Goal: Task Accomplishment & Management: Manage account settings

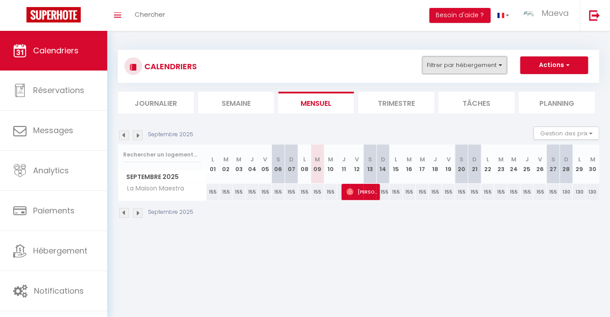
click at [468, 72] on button "Filtrer par hébergement" at bounding box center [465, 66] width 85 height 18
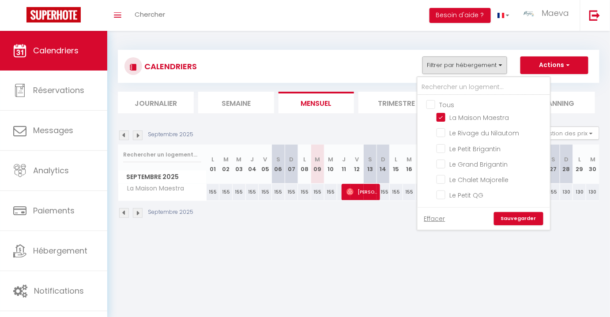
drag, startPoint x: 446, startPoint y: 192, endPoint x: 434, endPoint y: 132, distance: 60.3
click at [445, 192] on input "Le Petit QG" at bounding box center [492, 194] width 110 height 9
checkbox input "true"
checkbox input "false"
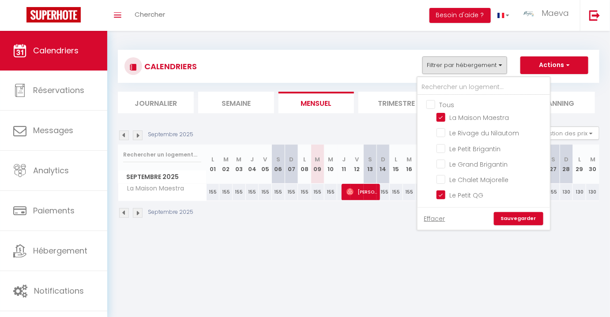
checkbox input "false"
click at [441, 113] on input "La Maison Maestra" at bounding box center [492, 117] width 110 height 9
checkbox input "false"
click at [513, 216] on link "Sauvegarder" at bounding box center [518, 218] width 49 height 13
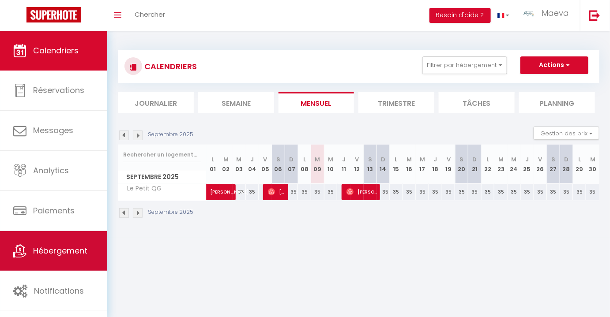
click at [74, 248] on span "Hébergement" at bounding box center [60, 250] width 54 height 11
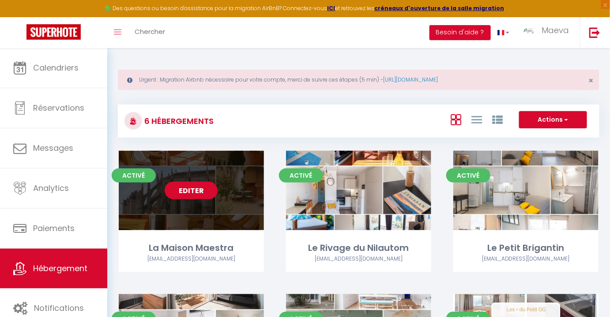
click at [195, 190] on link "Editer" at bounding box center [191, 191] width 53 height 18
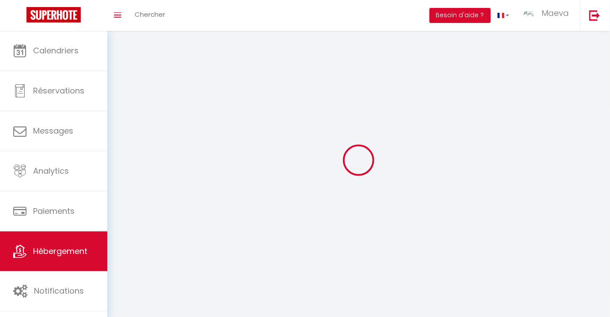
select select "1"
select select
select select "28"
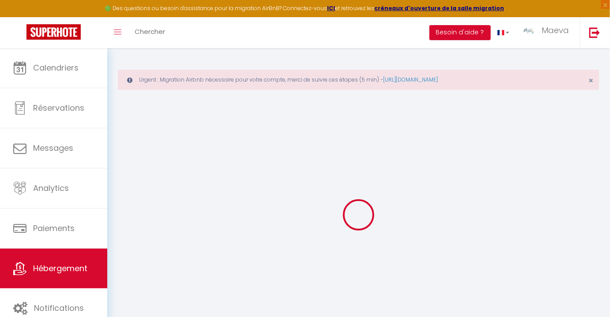
select select
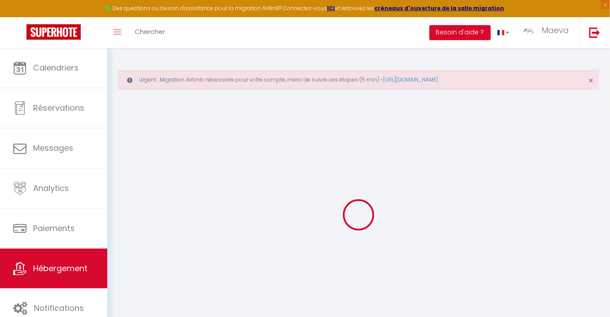
select select
checkbox input "false"
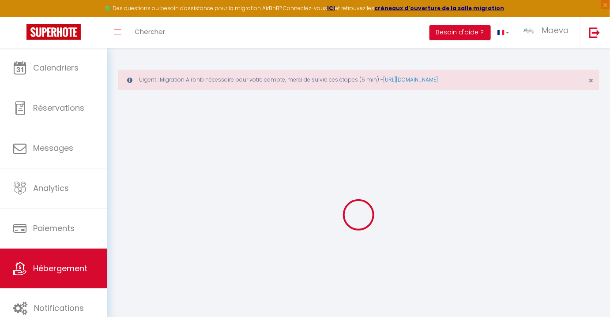
select select
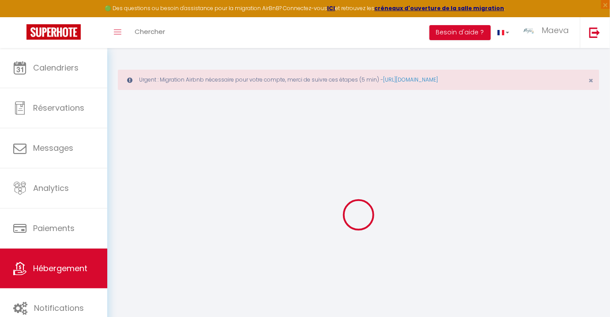
select select
checkbox input "false"
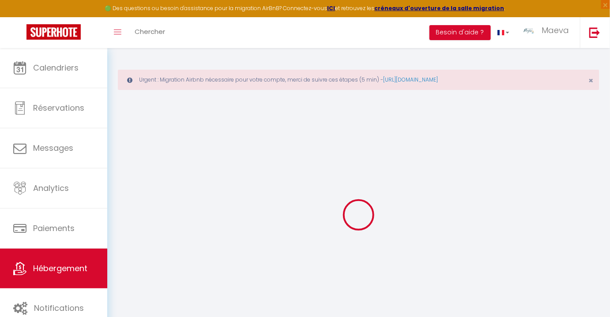
checkbox input "false"
select select
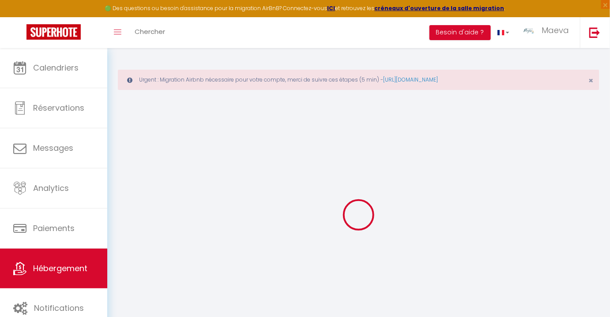
select select
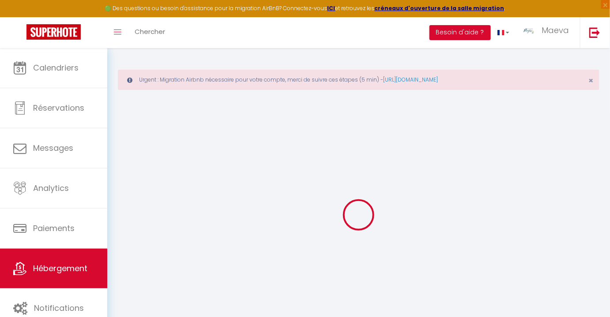
checkbox input "false"
select select
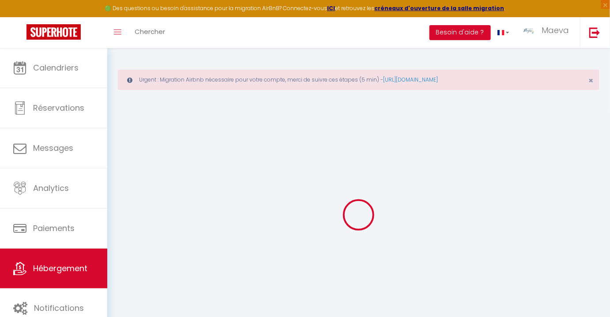
select select
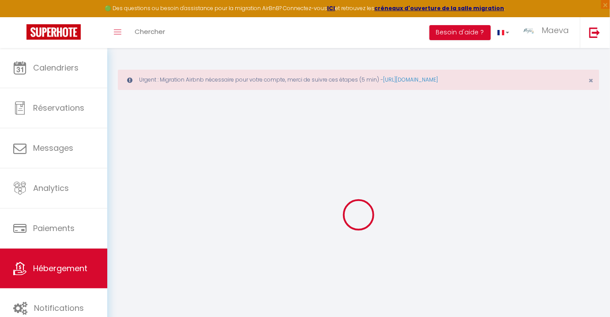
select select
checkbox input "false"
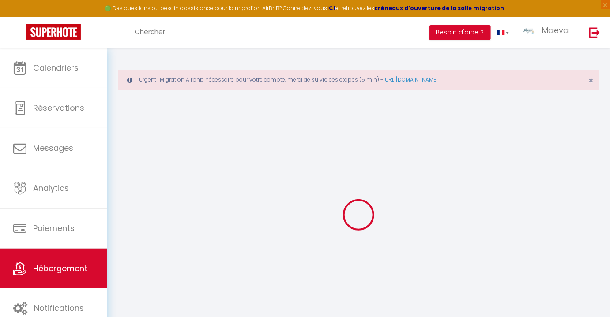
checkbox input "false"
select select
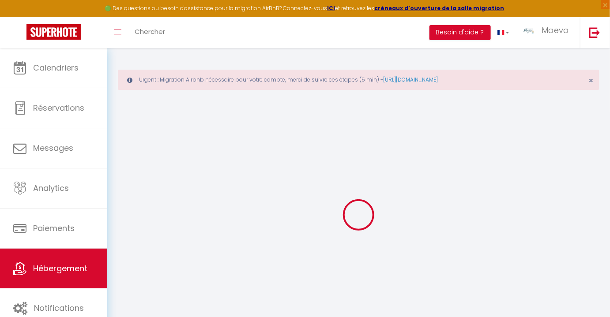
select select
checkbox input "false"
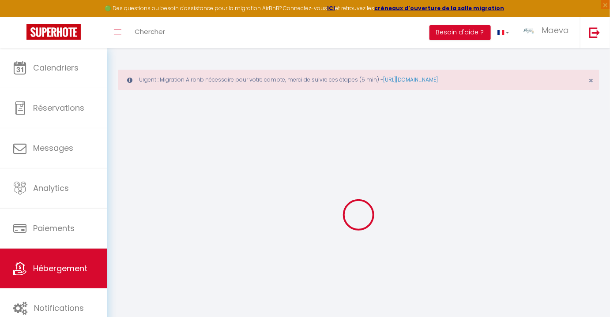
checkbox input "false"
select select
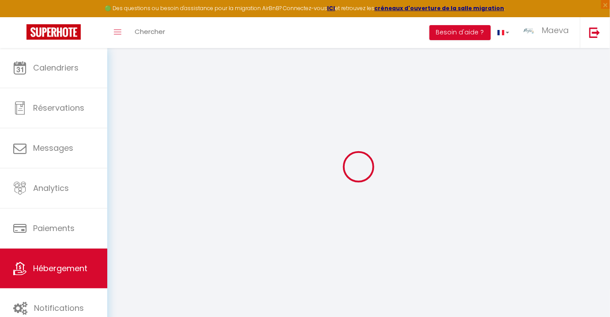
type input "La Maison Maestra"
type input "Conciergerie Des Plages"
type input "[MEDICAL_DATA]"
type input "[STREET_ADDRESS][PERSON_NAME]"
type input "11100"
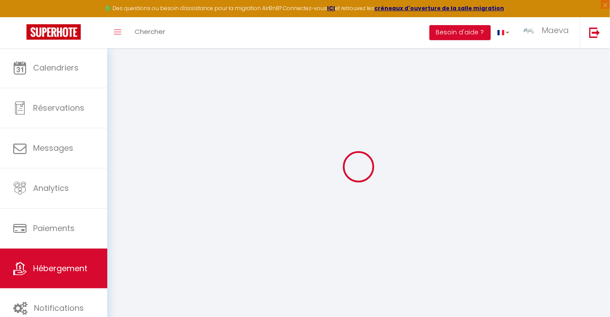
type input "[GEOGRAPHIC_DATA]"
select select "houses"
select select "8"
select select "4"
select select "2"
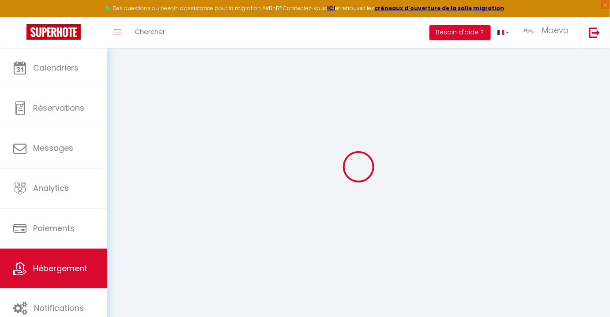
type input "150"
select select
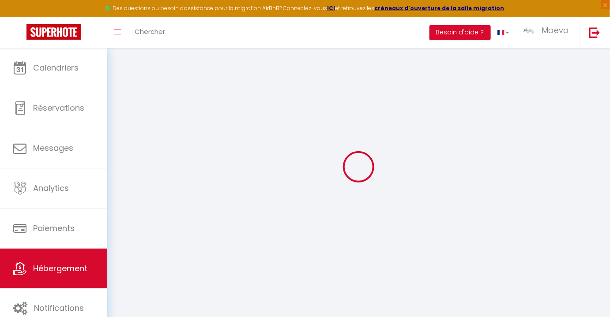
select select
type input "[STREET_ADDRESS][PERSON_NAME]"
type input "11100"
type input "Narbonne"
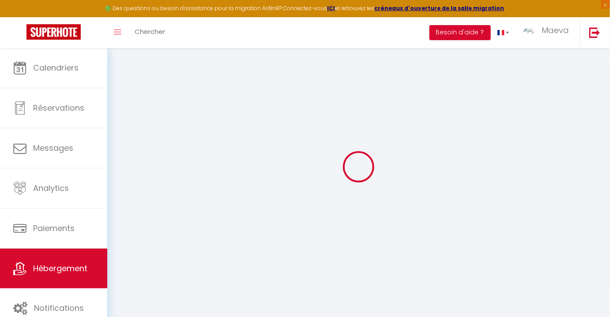
type input "[EMAIL_ADDRESS][DOMAIN_NAME]"
select select
checkbox input "false"
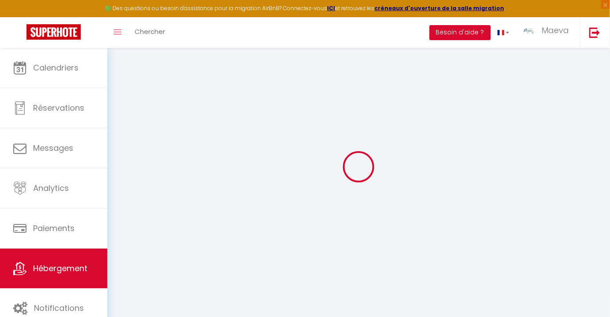
checkbox input "false"
type input "0"
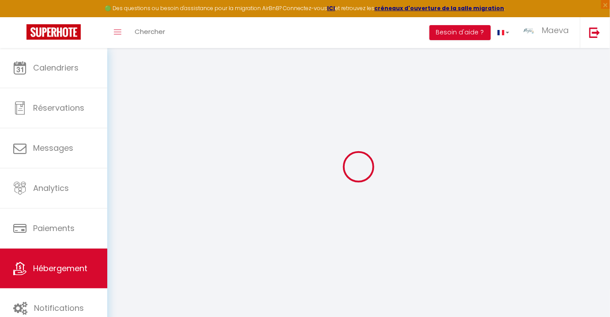
scroll to position [47, 0]
select select
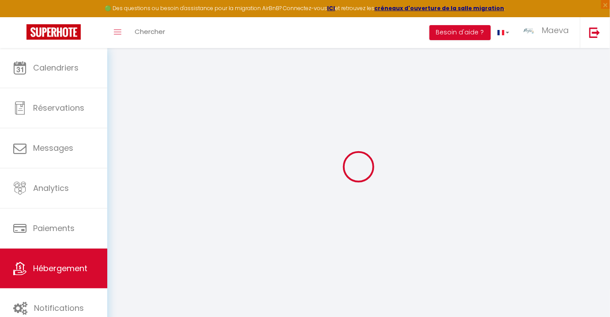
select select
checkbox input "false"
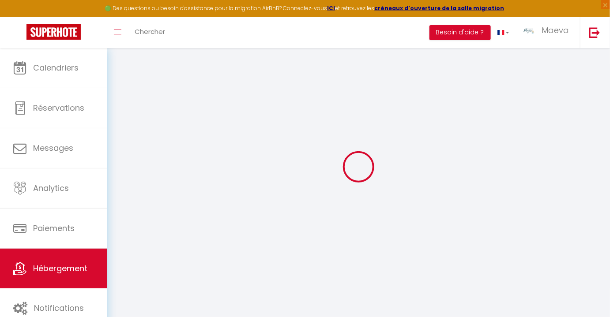
checkbox input "false"
select select
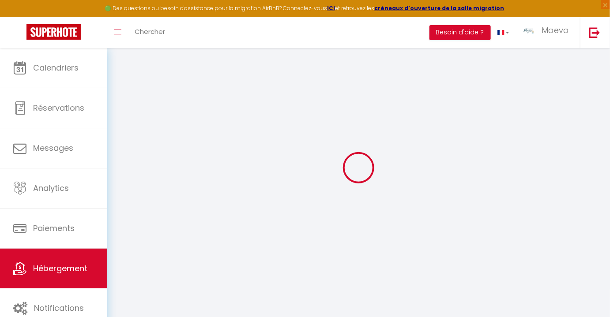
select select
checkbox input "false"
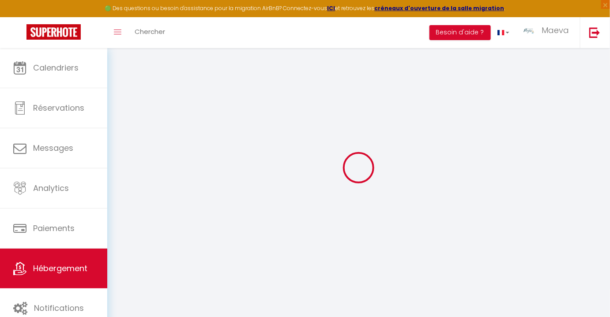
checkbox input "false"
select select "townhouse"
select select
checkbox input "false"
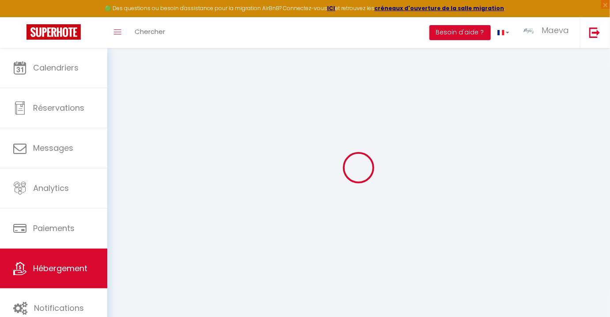
checkbox input "false"
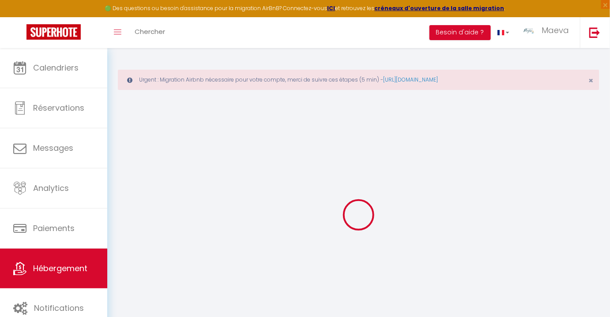
select select
checkbox input "false"
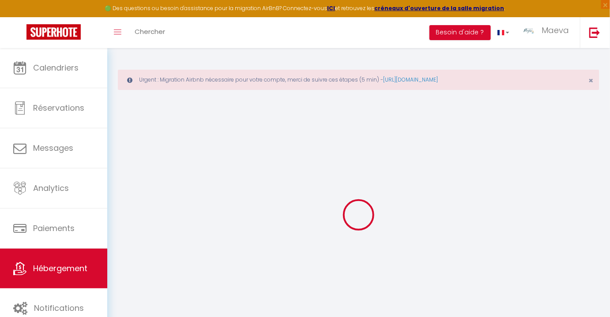
select select "16:00"
select select "20:00"
select select "11:00"
select select "30"
select select "120"
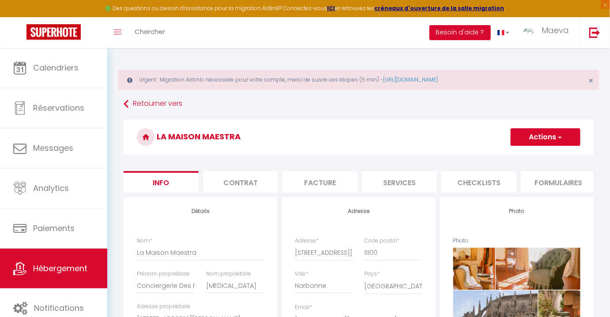
click at [551, 132] on button "Actions" at bounding box center [546, 137] width 70 height 18
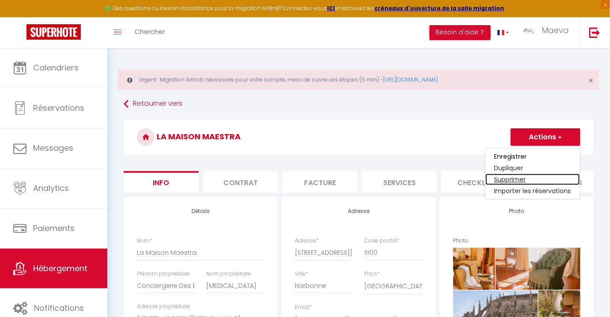
click at [510, 178] on link "Supprimer" at bounding box center [533, 179] width 94 height 11
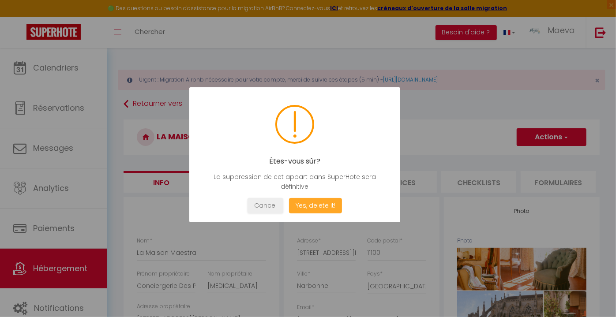
click at [306, 206] on button "Yes, delete it!" at bounding box center [315, 205] width 53 height 15
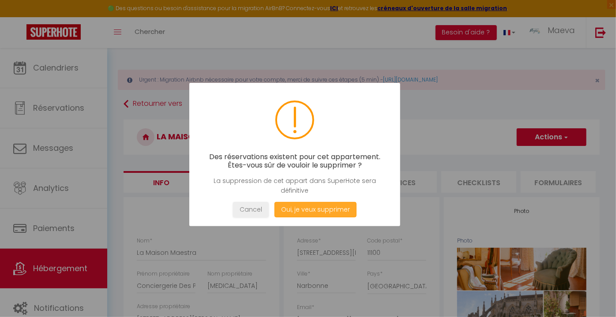
click at [320, 208] on button "Oui, je veux supprimer" at bounding box center [316, 209] width 82 height 15
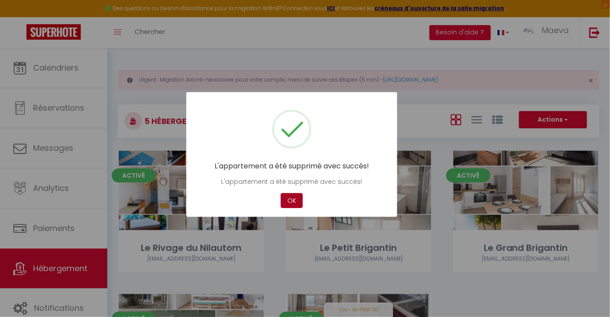
click at [291, 200] on button "OK" at bounding box center [292, 200] width 22 height 15
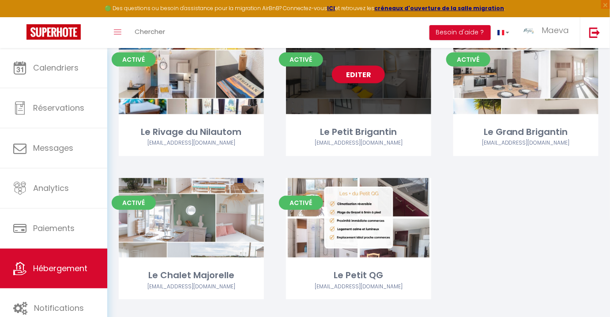
scroll to position [120, 0]
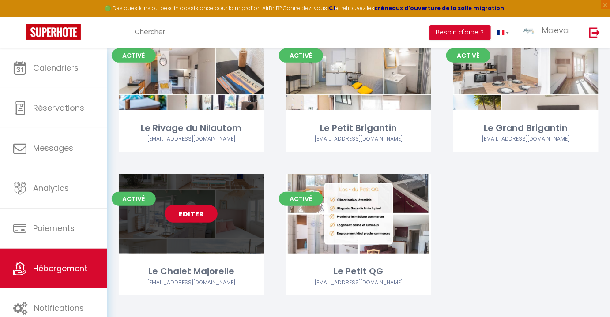
click at [191, 217] on link "Editer" at bounding box center [191, 214] width 53 height 18
click at [187, 207] on link "Editer" at bounding box center [191, 214] width 53 height 18
select select "3"
select select "2"
select select "1"
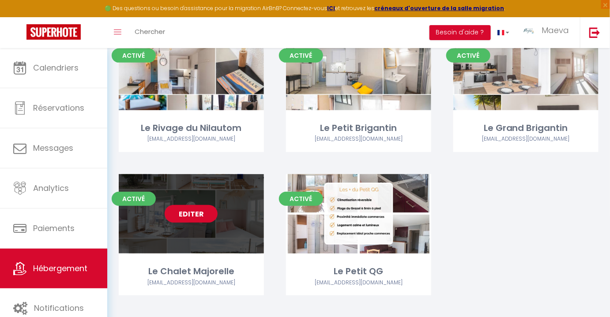
select select "1"
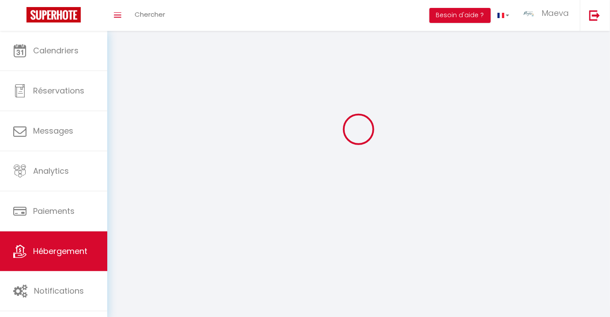
select select
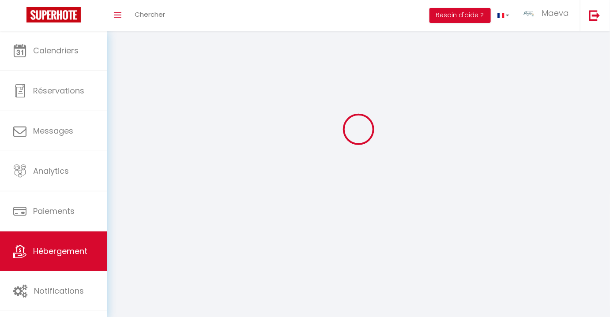
checkbox input "false"
select select
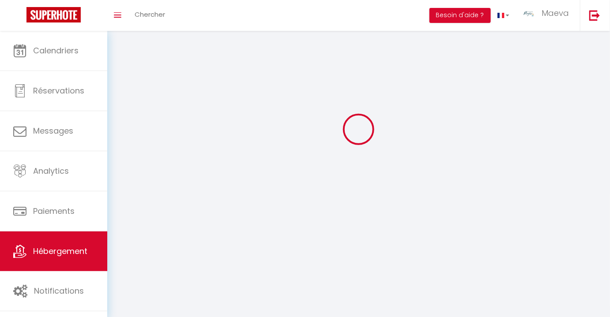
select select
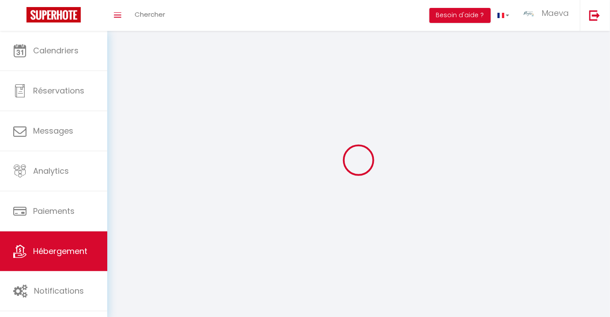
select select
checkbox input "false"
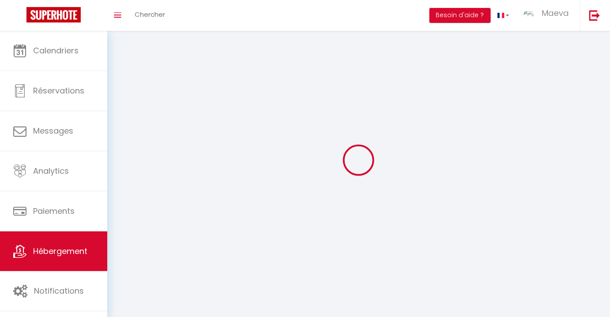
select select
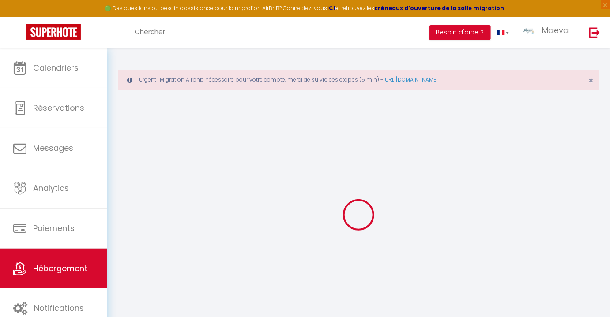
select select "16:00"
select select
select select "11:00"
select select "15"
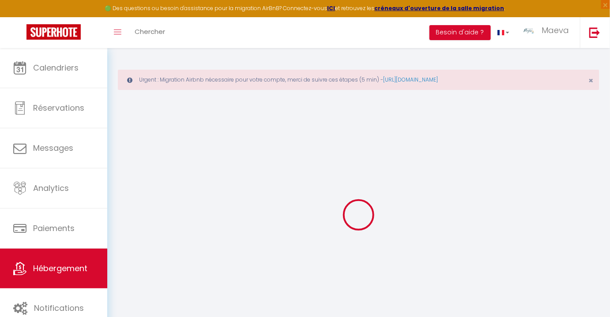
select select
checkbox input "false"
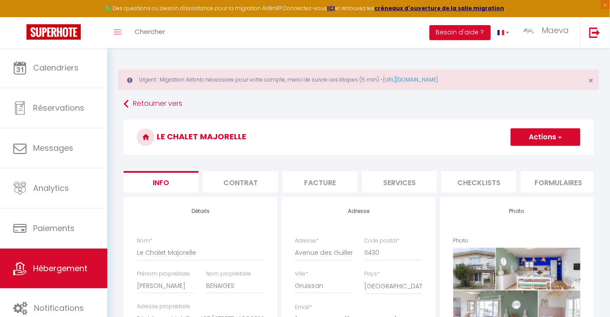
click at [540, 137] on button "Actions" at bounding box center [546, 137] width 70 height 18
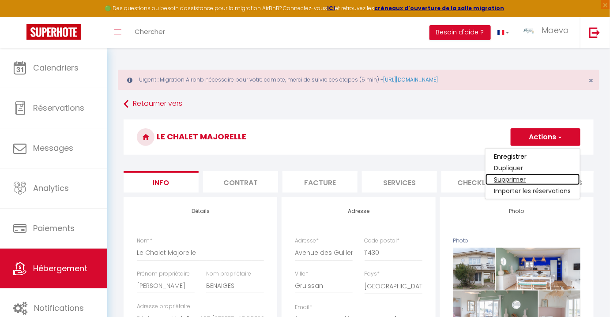
click at [513, 175] on link "Supprimer" at bounding box center [533, 179] width 94 height 11
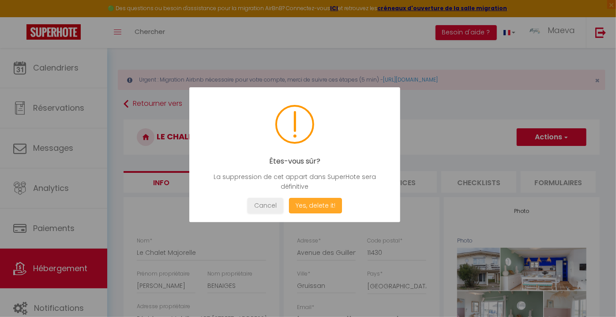
click at [303, 203] on button "Yes, delete it!" at bounding box center [315, 205] width 53 height 15
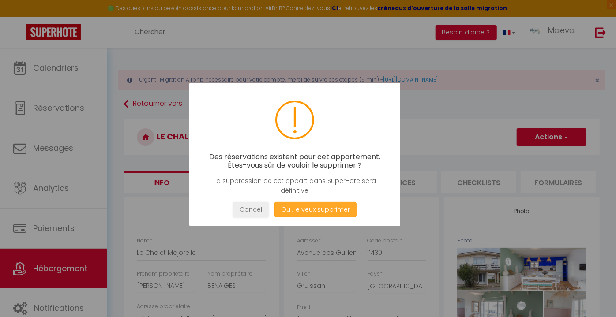
click at [303, 203] on button "Oui, je veux supprimer" at bounding box center [316, 209] width 82 height 15
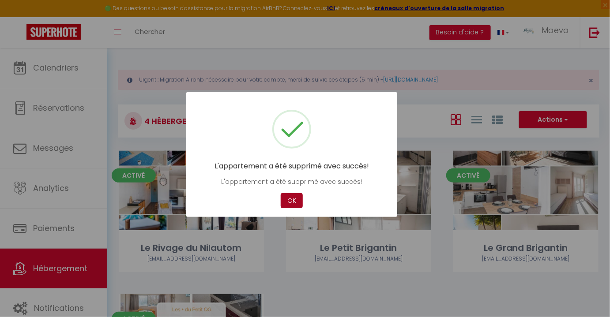
click at [288, 204] on button "OK" at bounding box center [292, 200] width 22 height 15
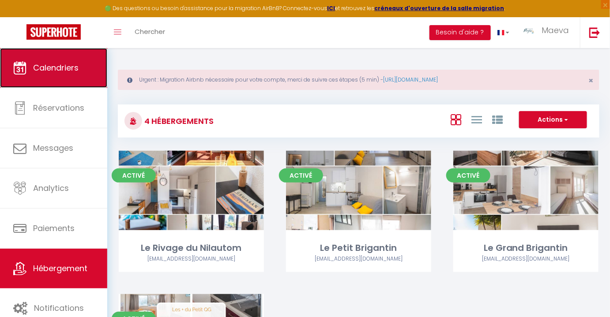
click at [61, 68] on span "Calendriers" at bounding box center [55, 67] width 45 height 11
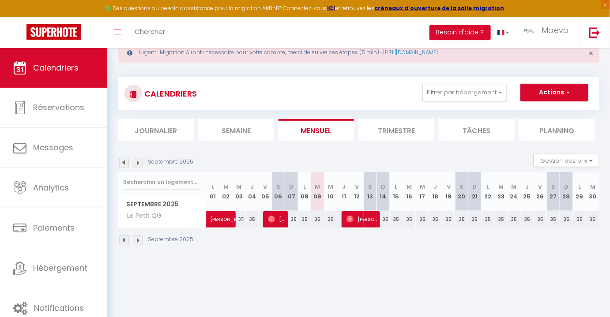
scroll to position [40, 0]
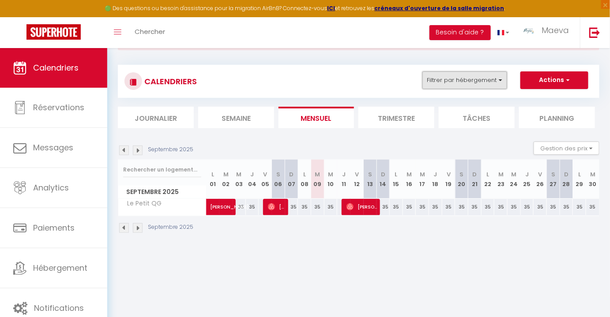
click at [438, 77] on button "Filtrer par hébergement" at bounding box center [465, 81] width 85 height 18
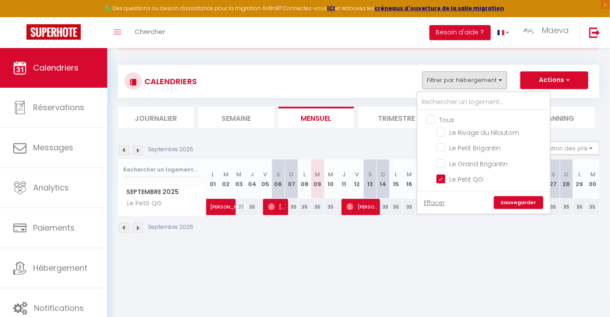
click at [428, 123] on ul "Tous Le Rivage du Nilautom Le Petit Brigantin Le Grand Brigantin Le Petit QG" at bounding box center [484, 150] width 132 height 81
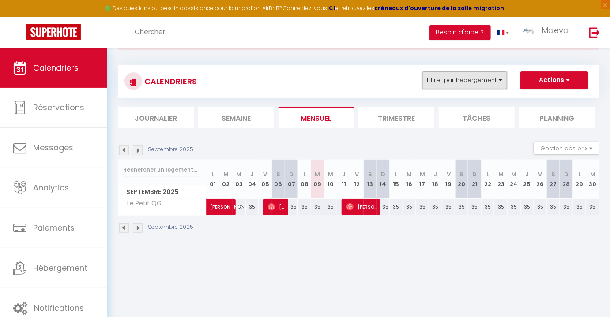
click at [438, 86] on button "Filtrer par hébergement" at bounding box center [465, 81] width 85 height 18
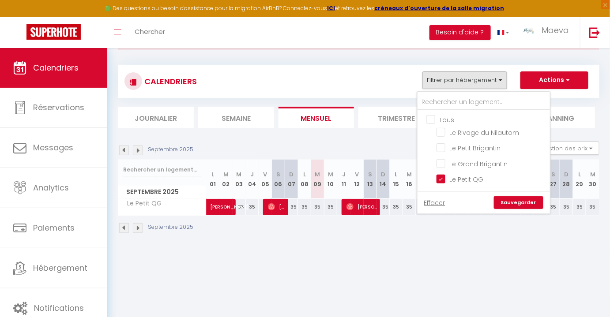
click at [432, 116] on input "Tous" at bounding box center [492, 119] width 132 height 9
checkbox input "true"
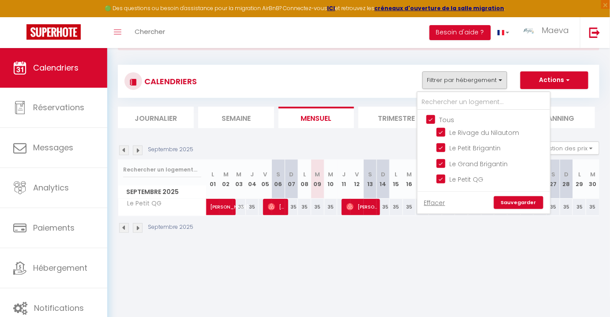
click at [522, 196] on link "Sauvegarder" at bounding box center [518, 202] width 49 height 13
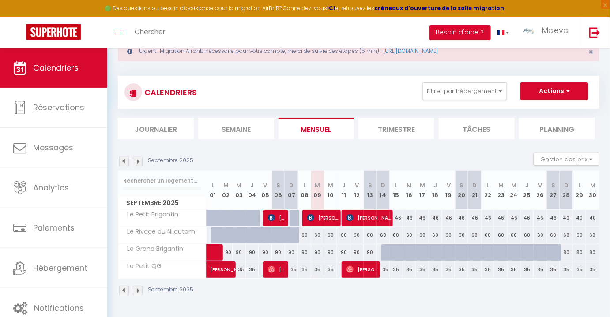
scroll to position [48, 0]
